Goal: Navigation & Orientation: Go to known website

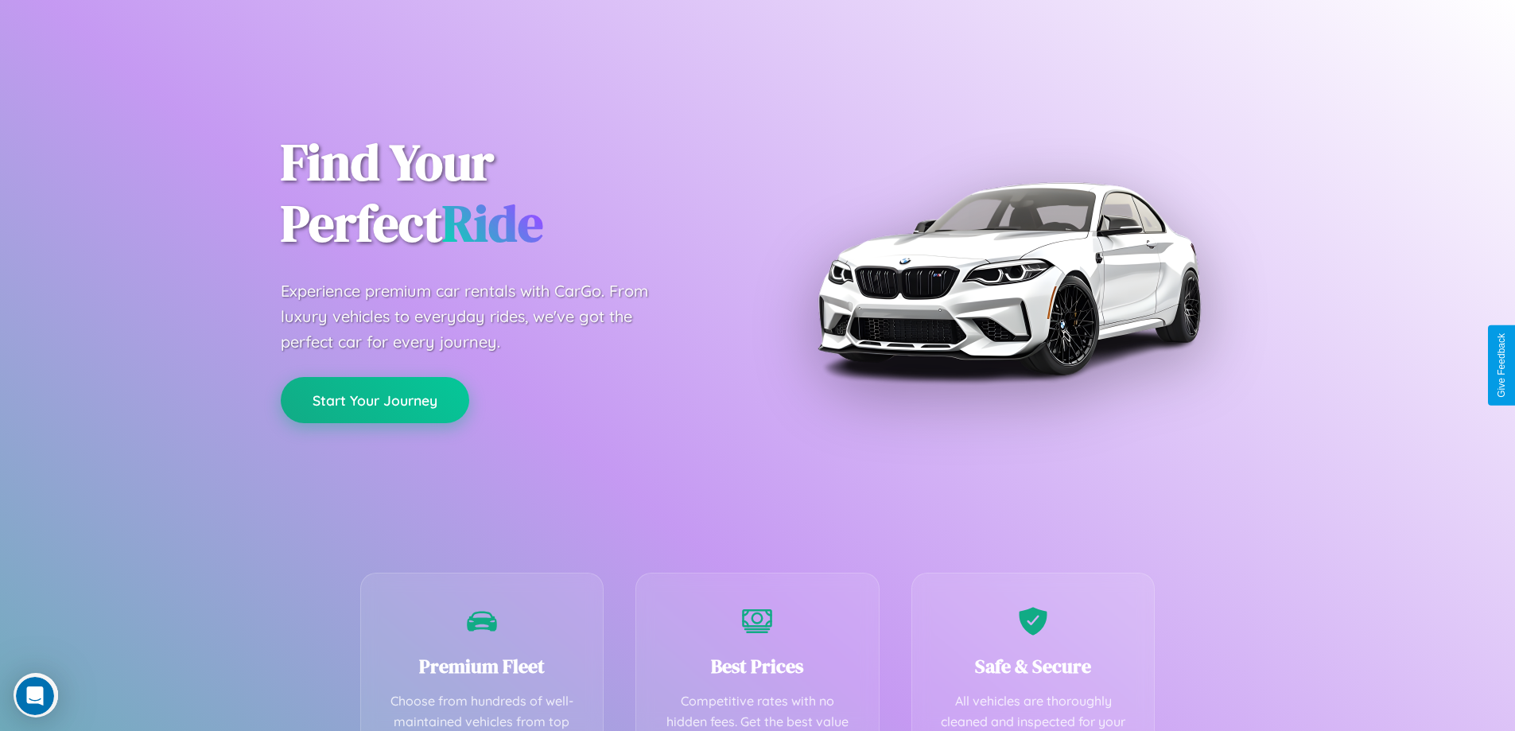
click at [374, 400] on button "Start Your Journey" at bounding box center [375, 400] width 188 height 46
click at [374, 399] on button "Start Your Journey" at bounding box center [375, 400] width 188 height 46
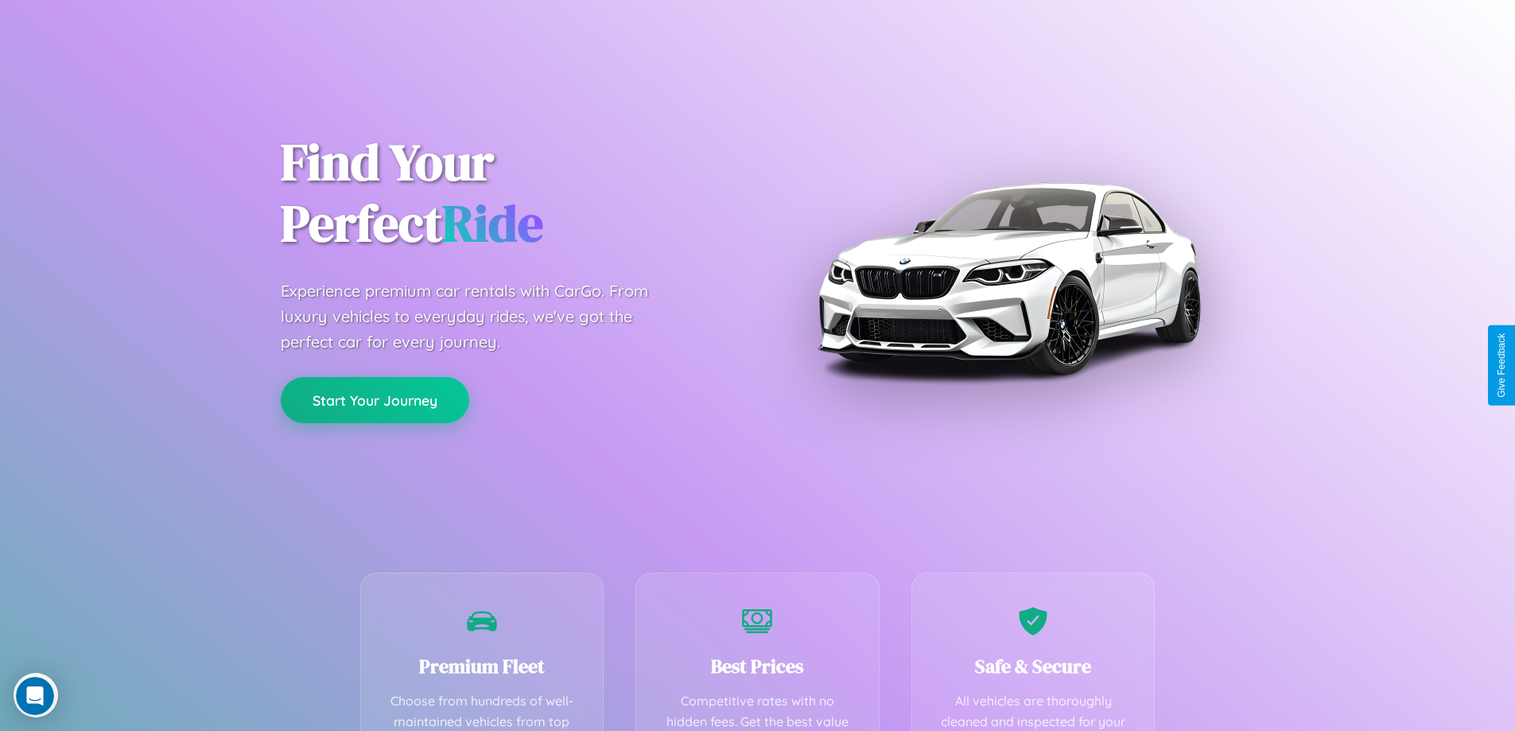
click at [374, 399] on button "Start Your Journey" at bounding box center [375, 400] width 188 height 46
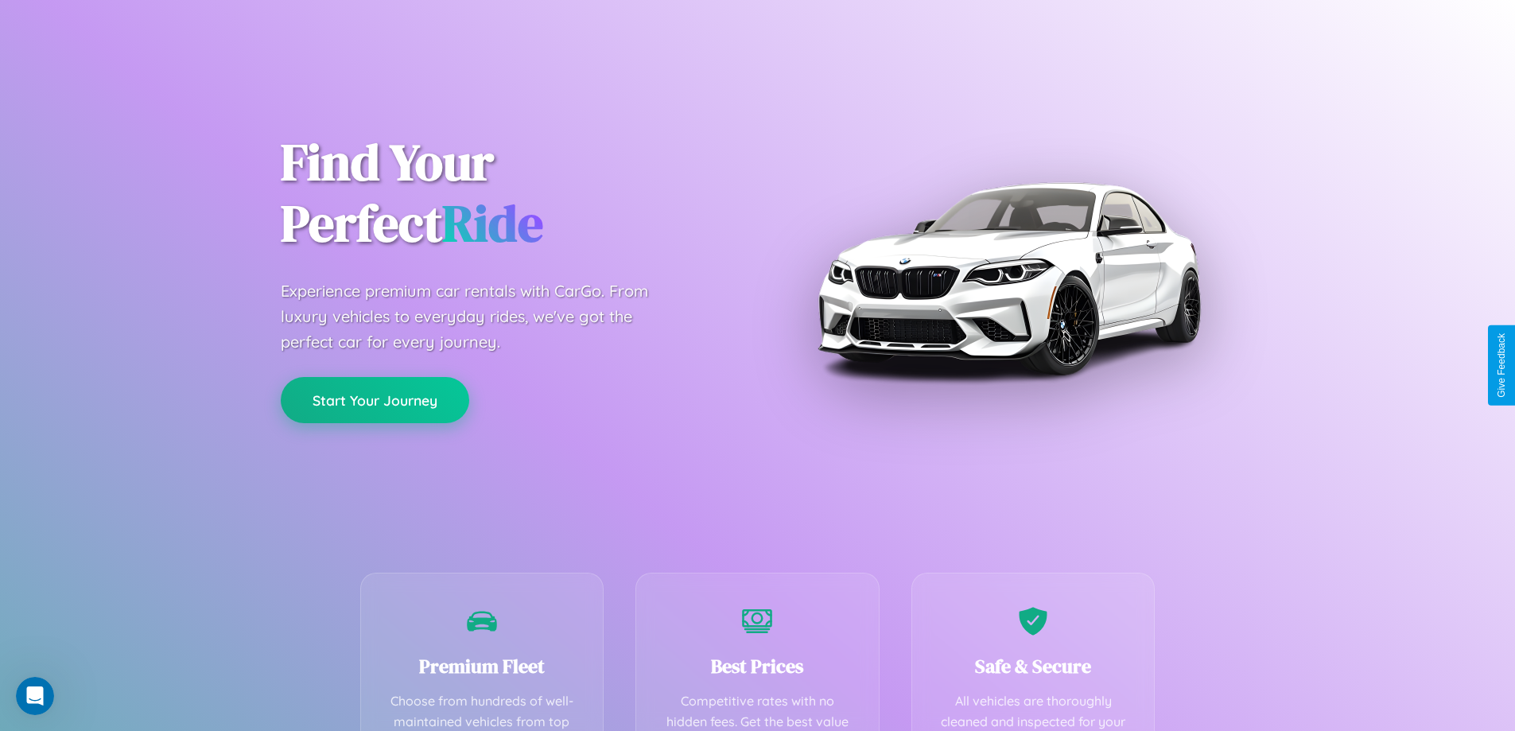
click at [374, 399] on button "Start Your Journey" at bounding box center [375, 400] width 188 height 46
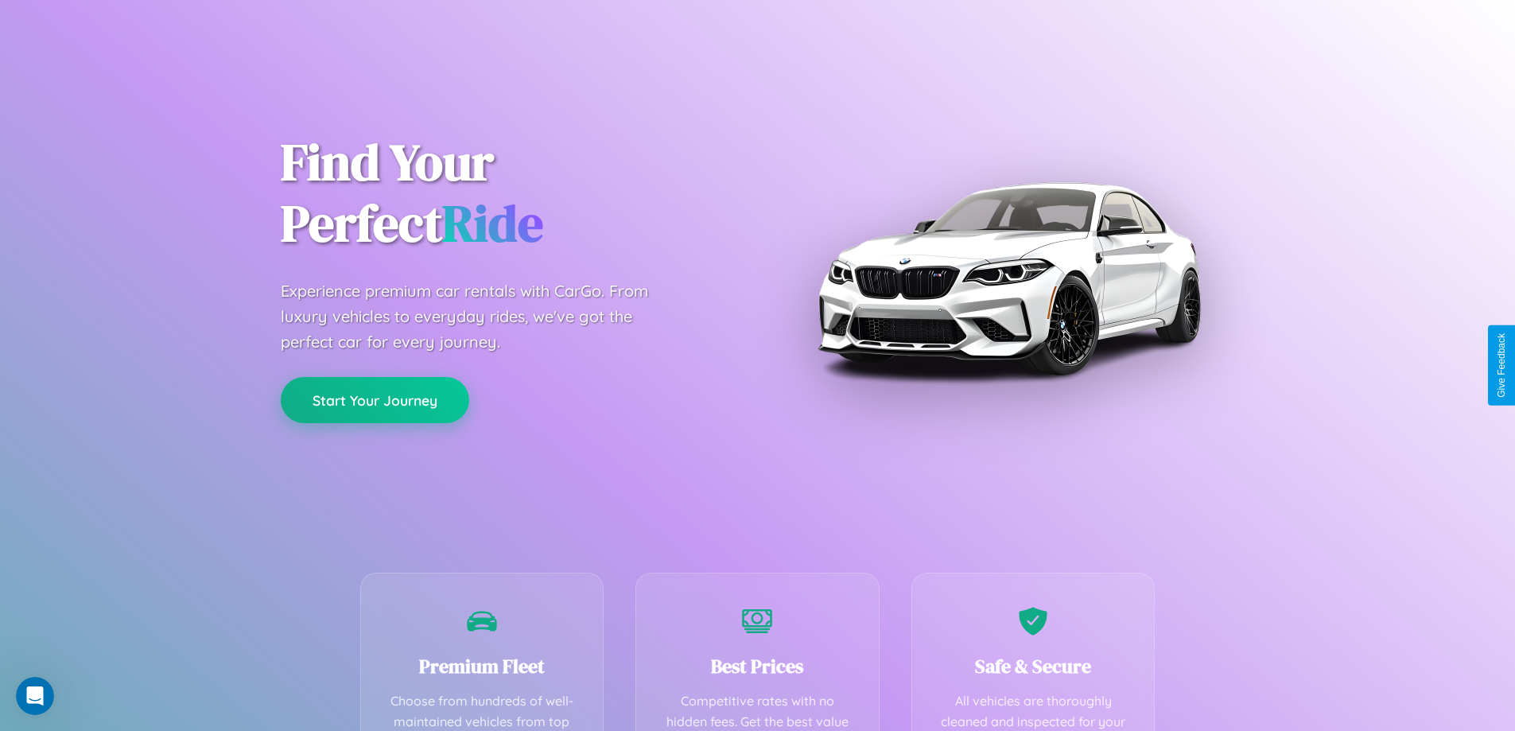
click at [374, 399] on button "Start Your Journey" at bounding box center [375, 400] width 188 height 46
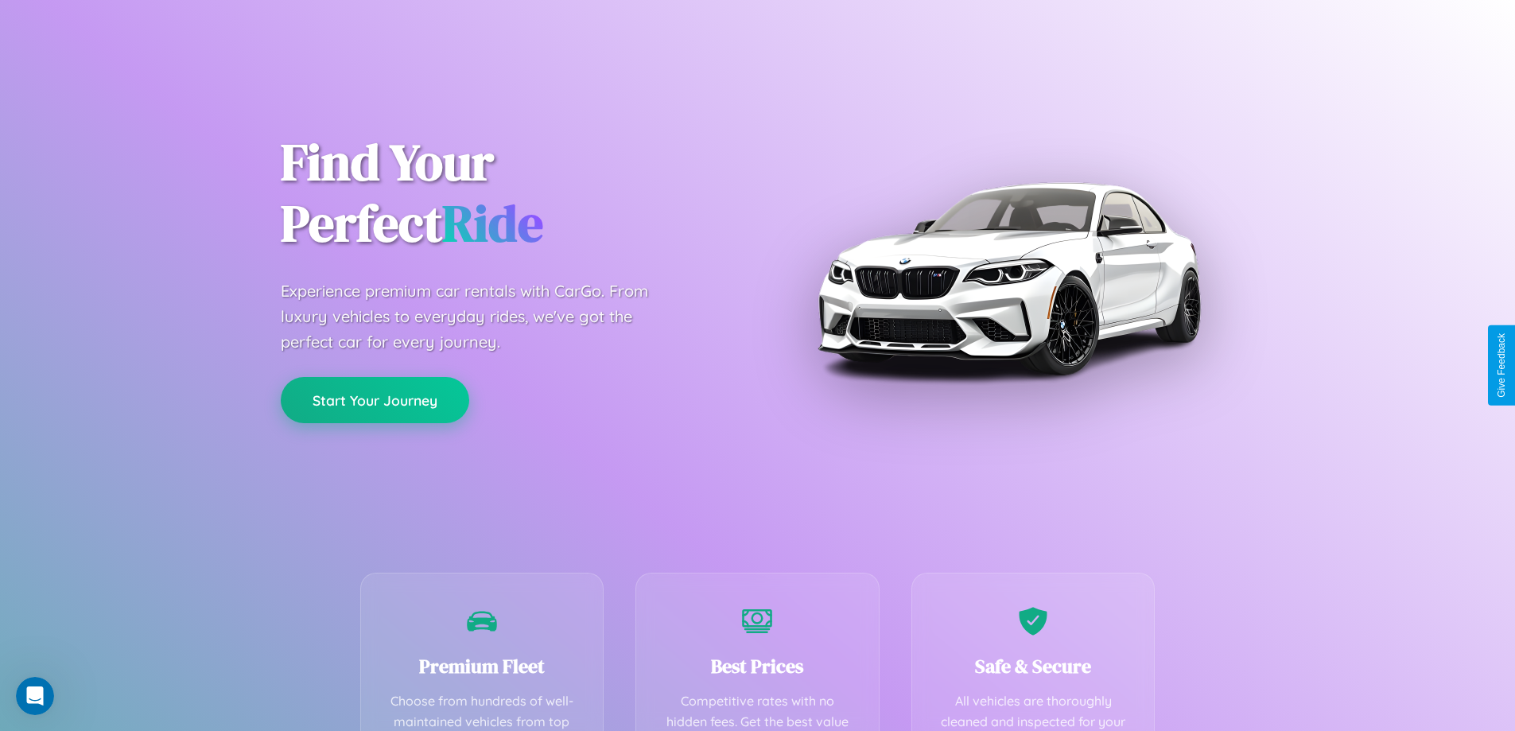
click at [374, 399] on button "Start Your Journey" at bounding box center [375, 400] width 188 height 46
